Goal: Unclear

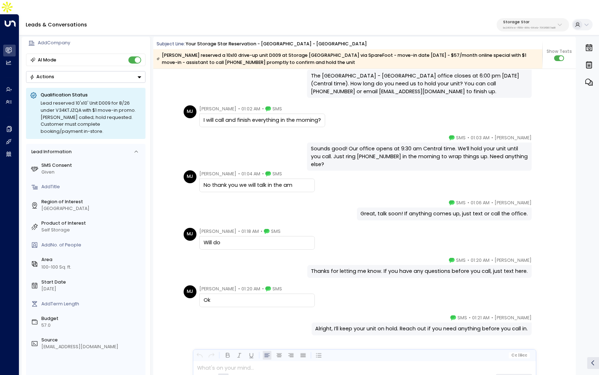
scroll to position [950, 0]
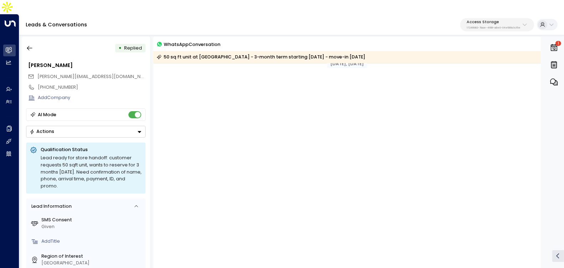
scroll to position [775, 0]
